Goal: Task Accomplishment & Management: Manage account settings

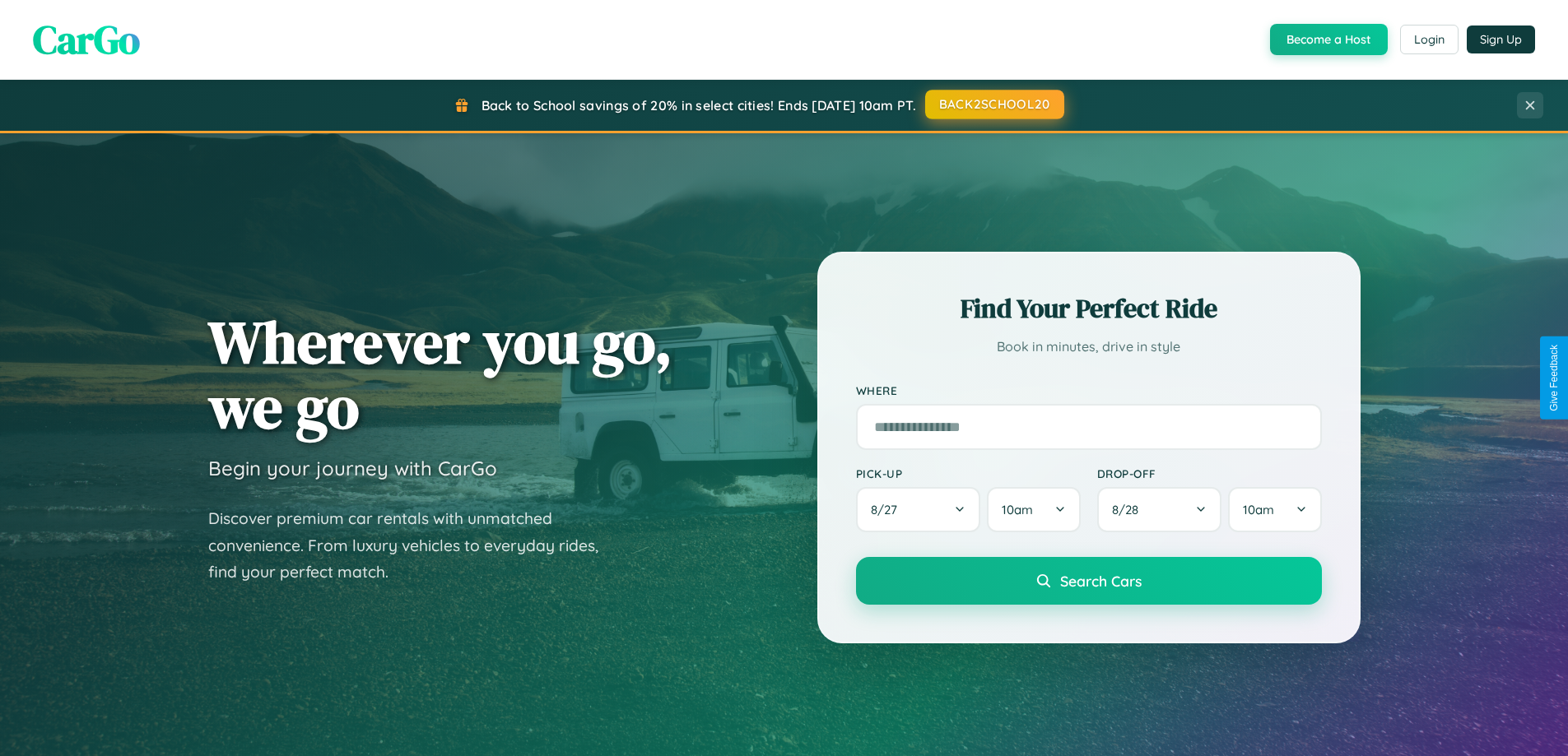
click at [993, 105] on button "BACK2SCHOOL20" at bounding box center [994, 105] width 139 height 30
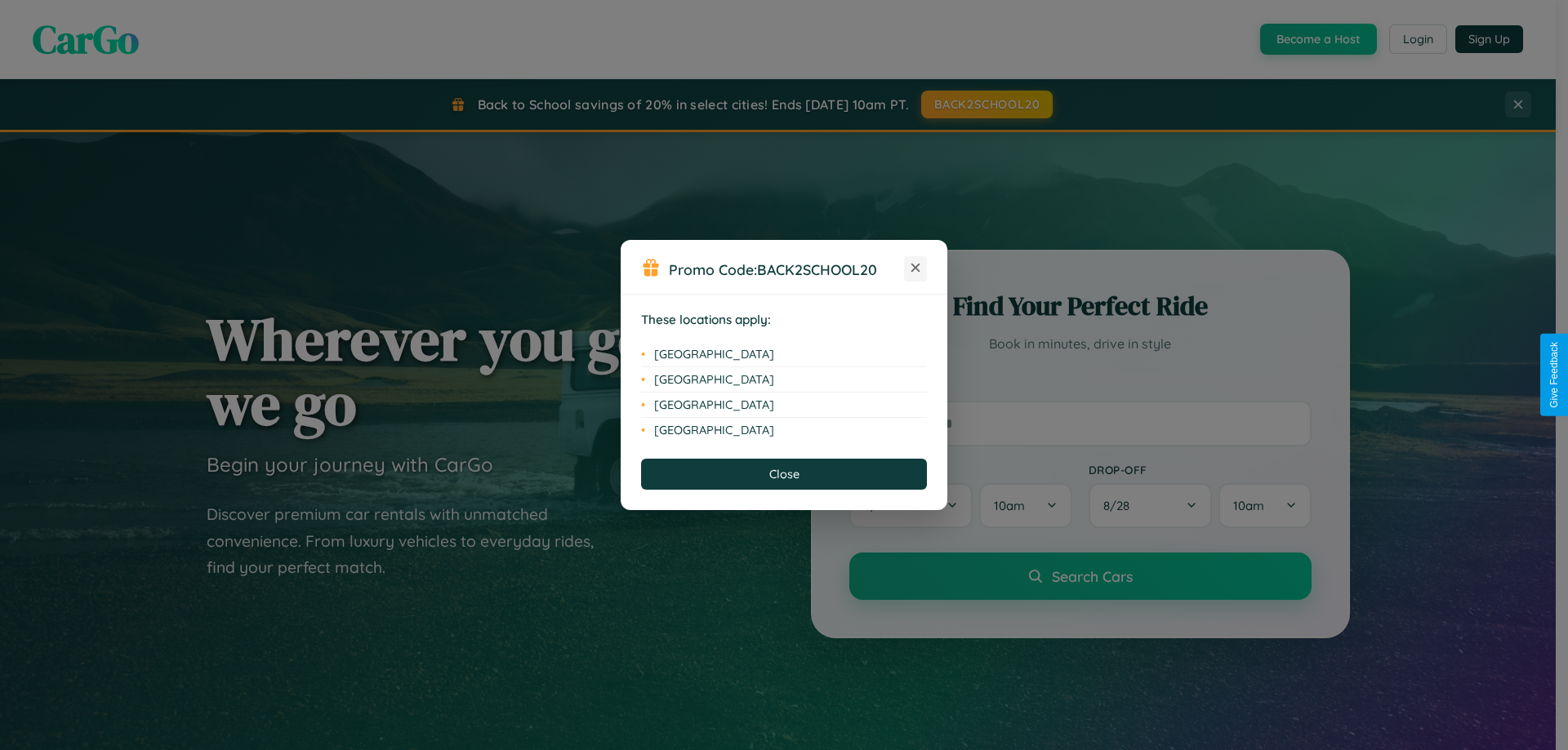
click at [915, 269] on icon at bounding box center [915, 268] width 9 height 9
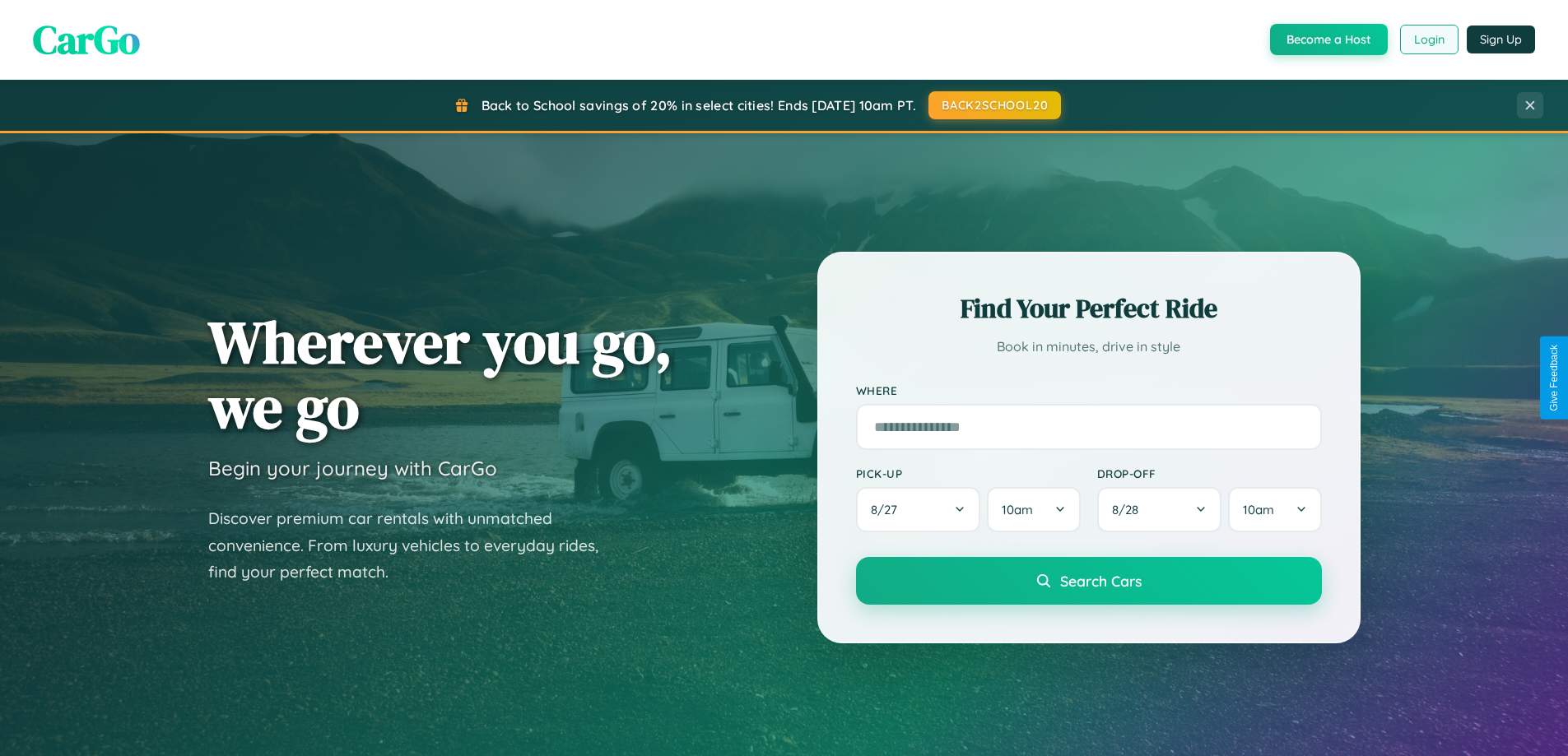
click at [1428, 40] on button "Login" at bounding box center [1429, 40] width 59 height 30
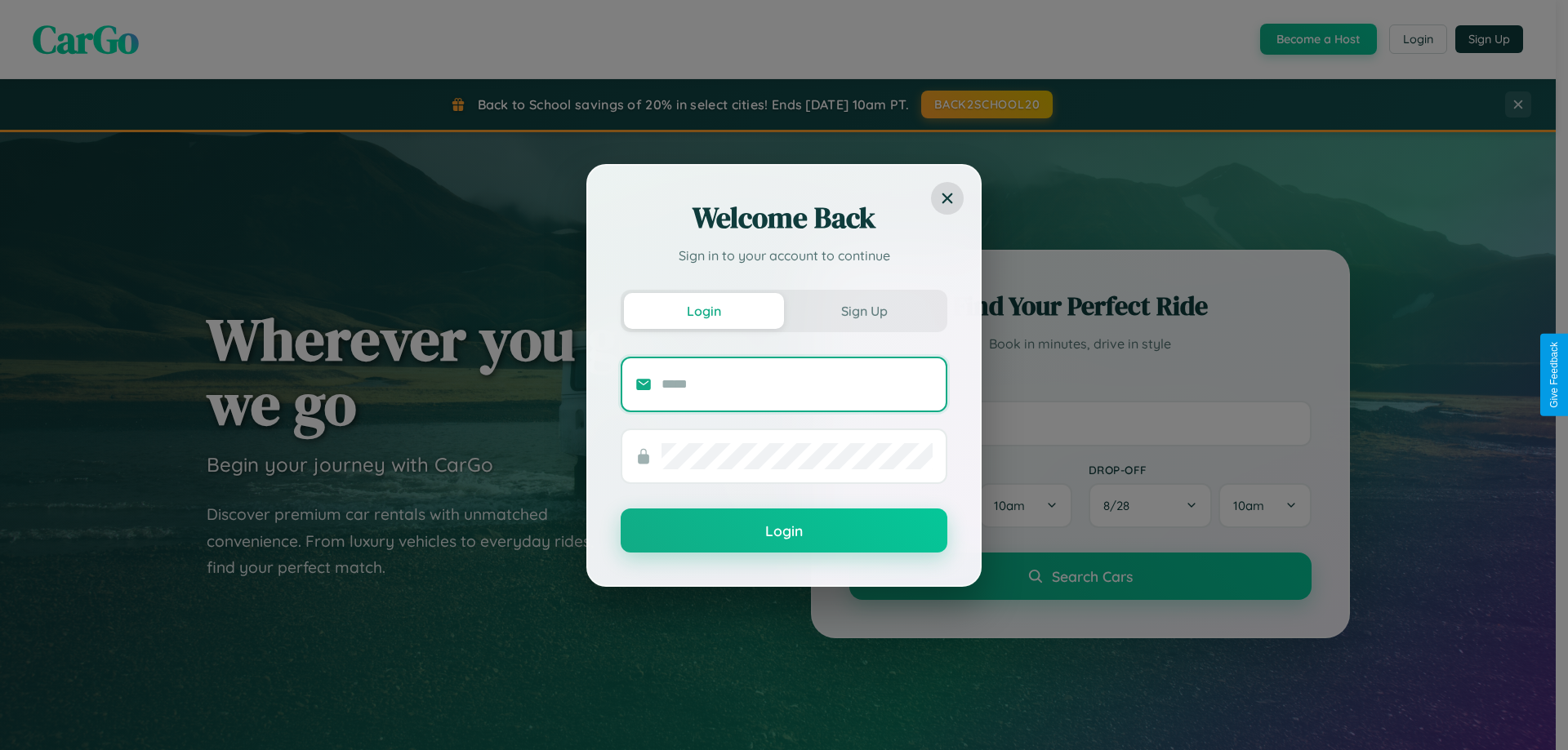
click at [797, 384] on input "text" at bounding box center [797, 385] width 271 height 26
type input "**********"
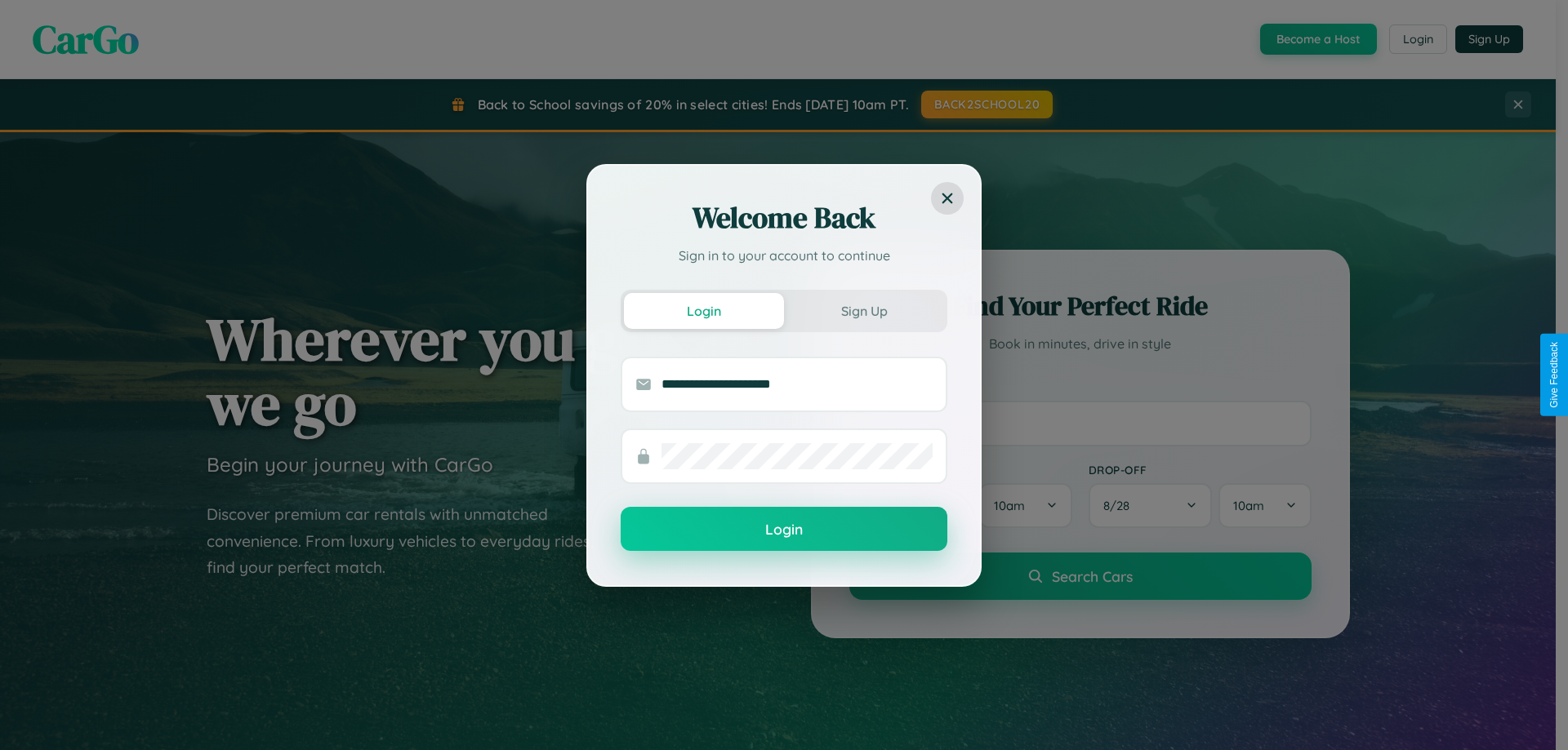
click at [784, 530] on button "Login" at bounding box center [784, 529] width 326 height 45
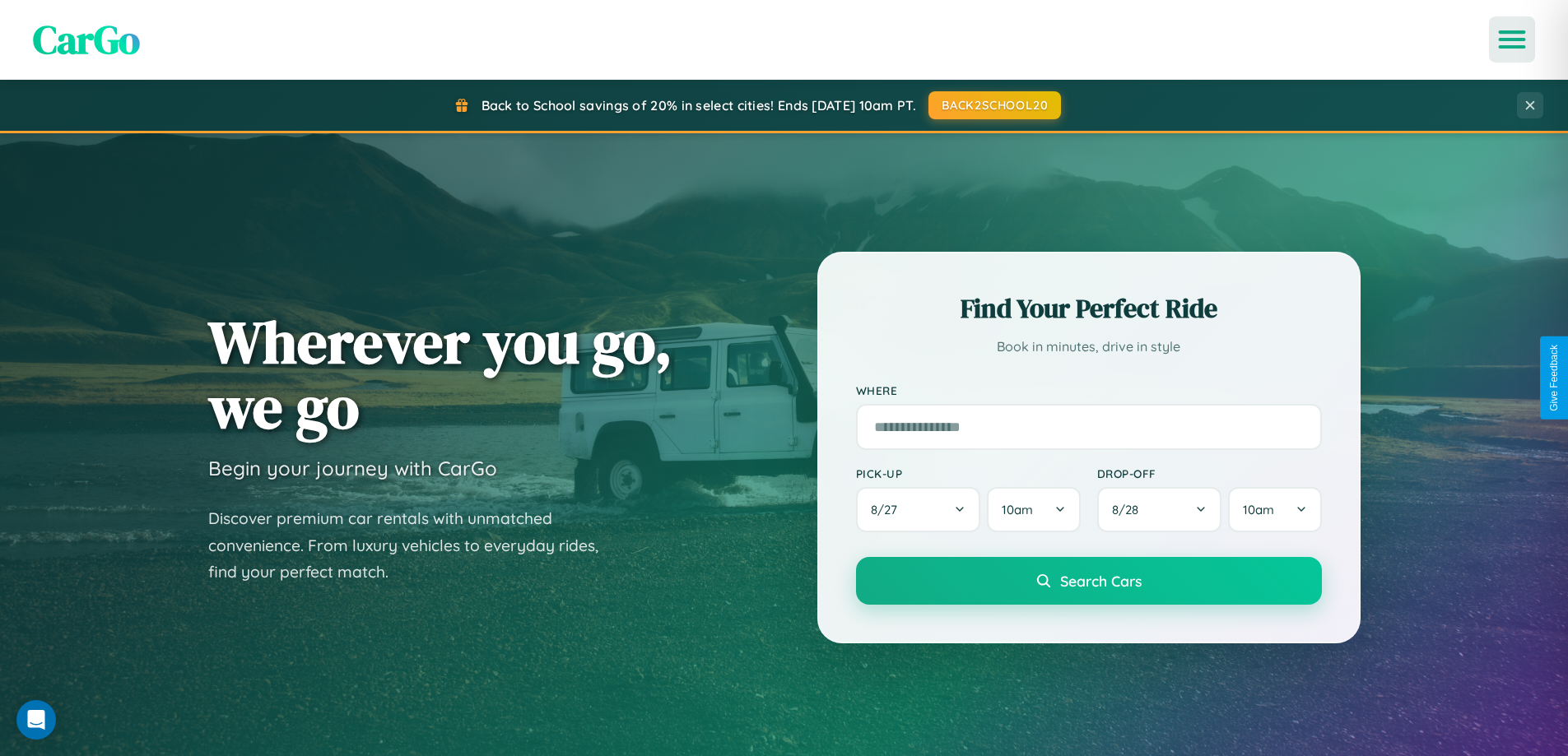
click at [1512, 40] on icon "Open menu" at bounding box center [1513, 39] width 24 height 15
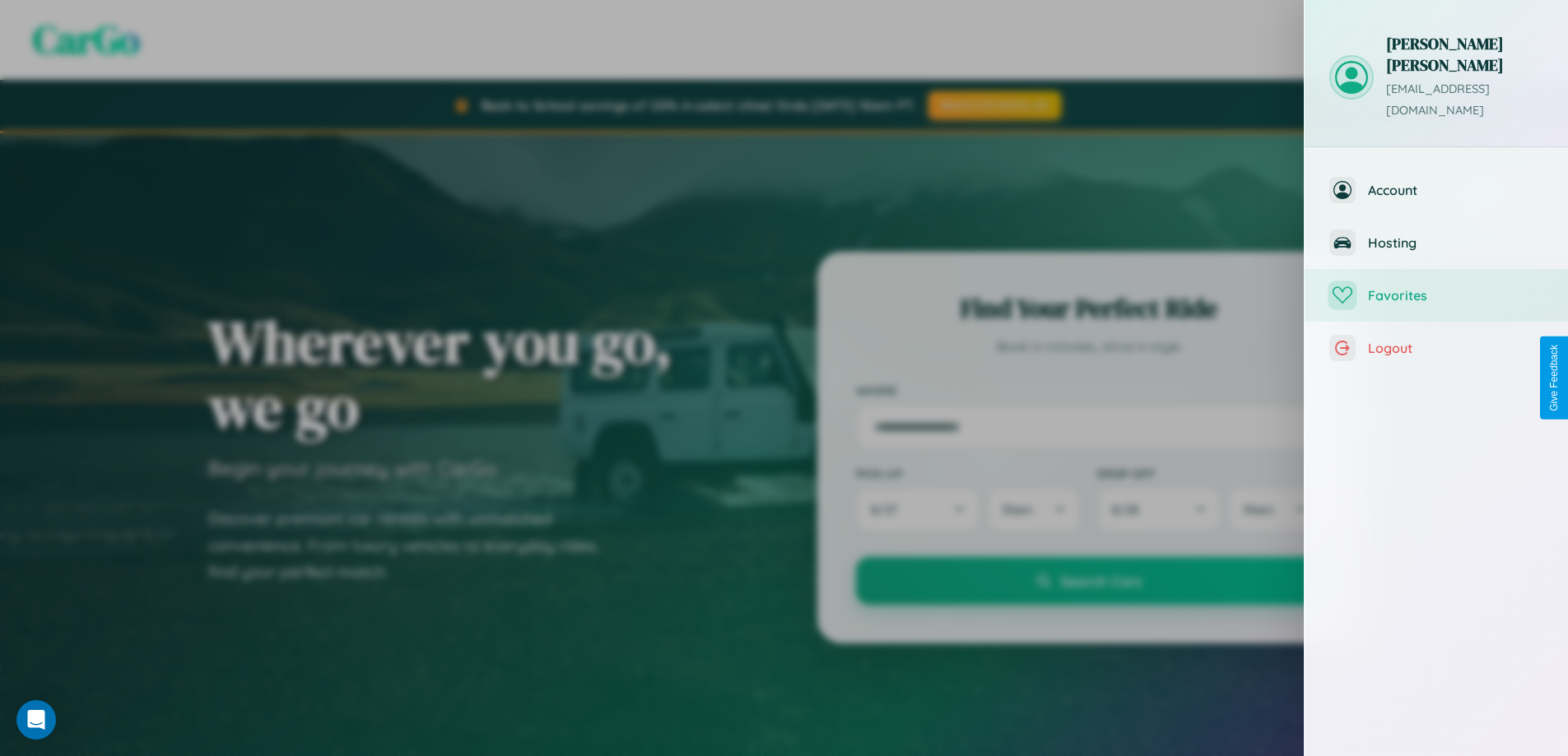
click at [1436, 287] on span "Favorites" at bounding box center [1456, 295] width 176 height 17
